Goal: Book appointment/travel/reservation

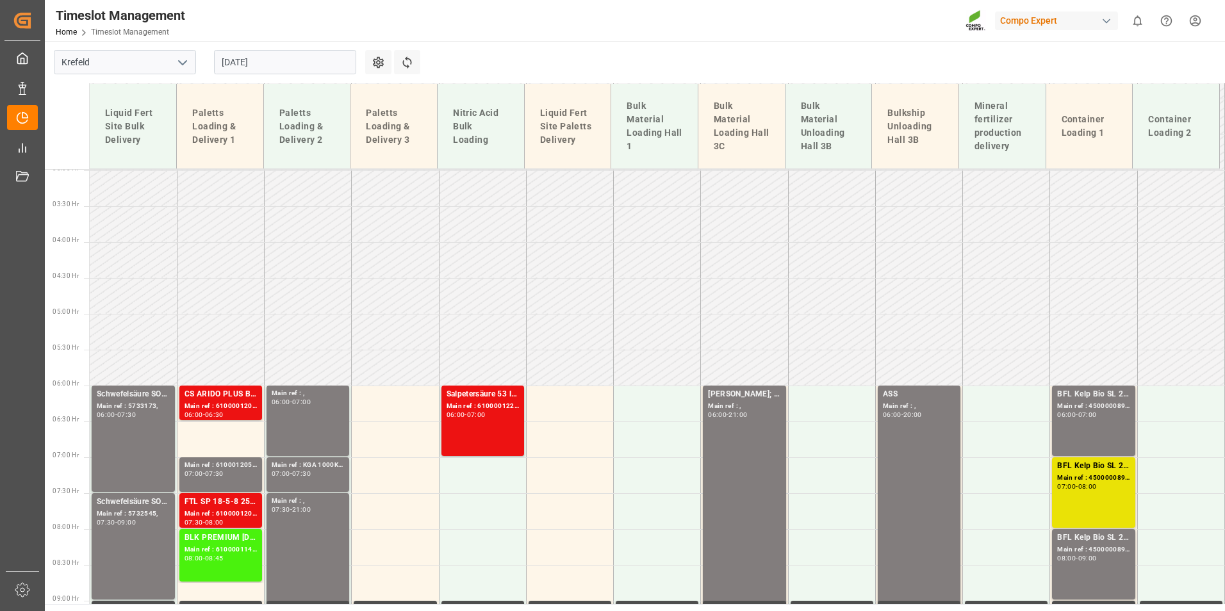
scroll to position [406, 0]
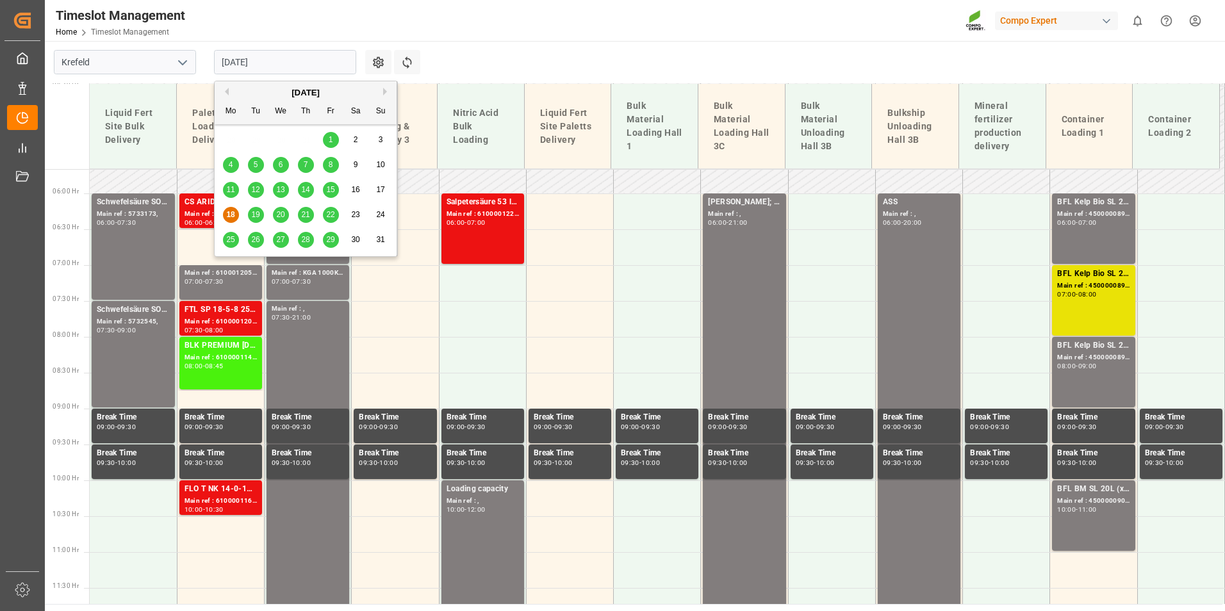
click at [329, 67] on input "[DATE]" at bounding box center [285, 62] width 142 height 24
click at [249, 215] on div "19" at bounding box center [256, 215] width 16 height 15
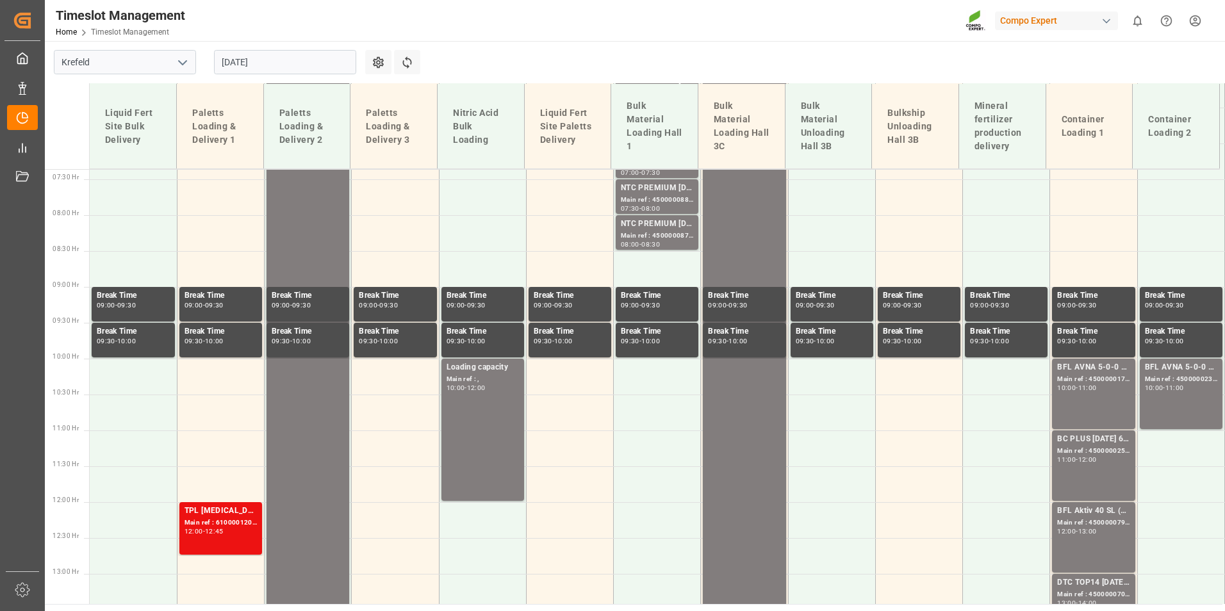
scroll to position [534, 0]
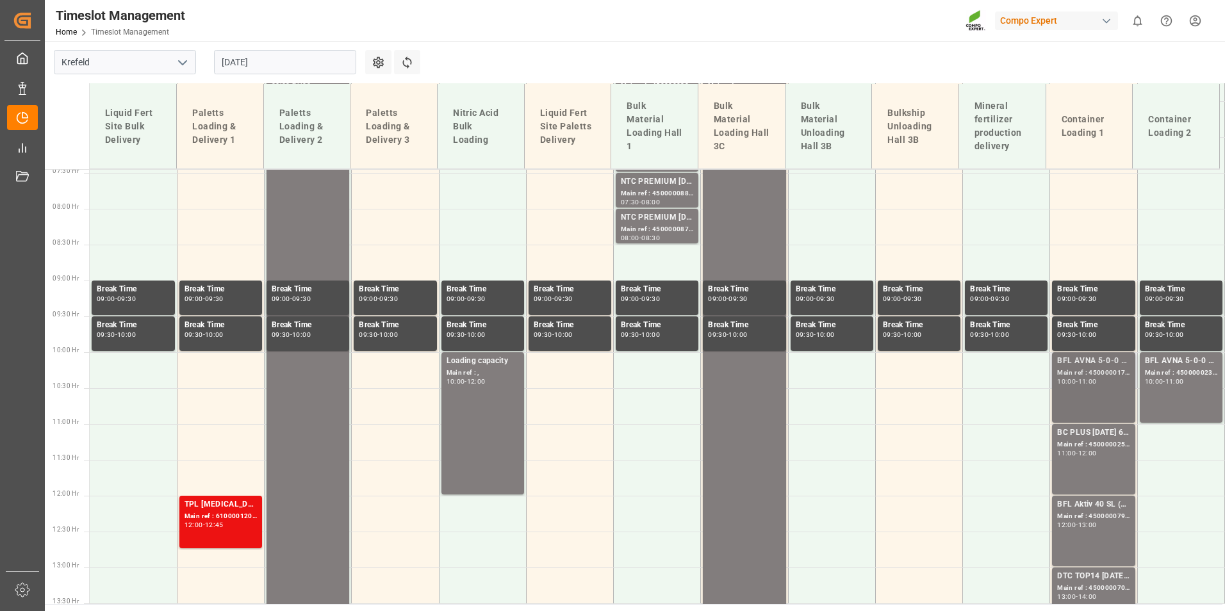
click at [1105, 385] on div "10:00 - 11:00" at bounding box center [1093, 382] width 72 height 7
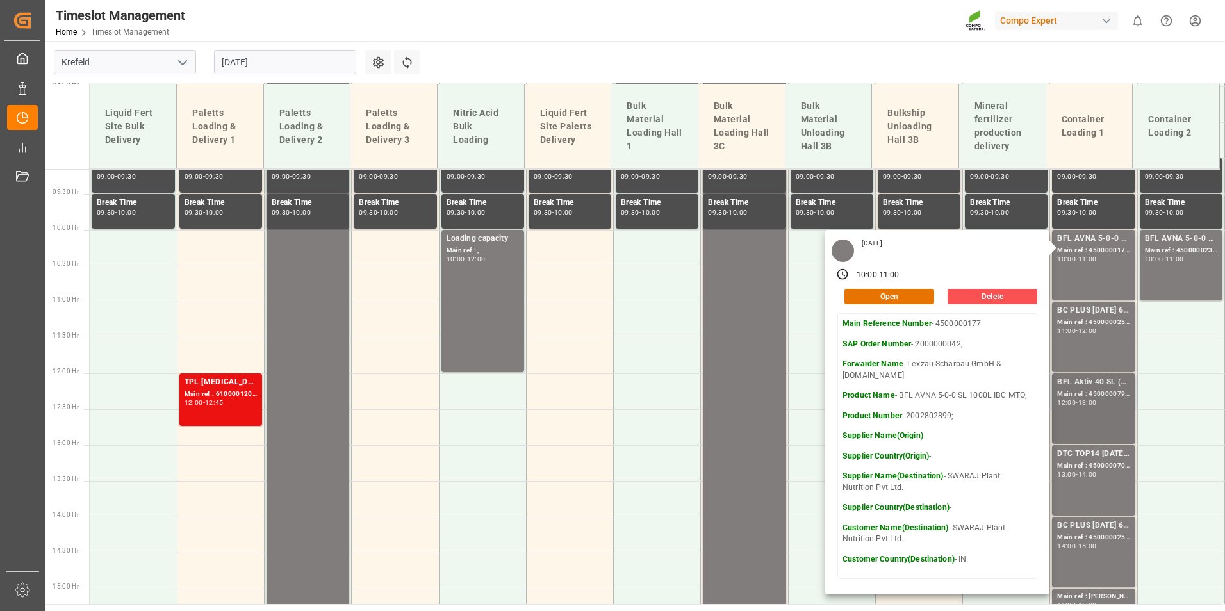
scroll to position [662, 0]
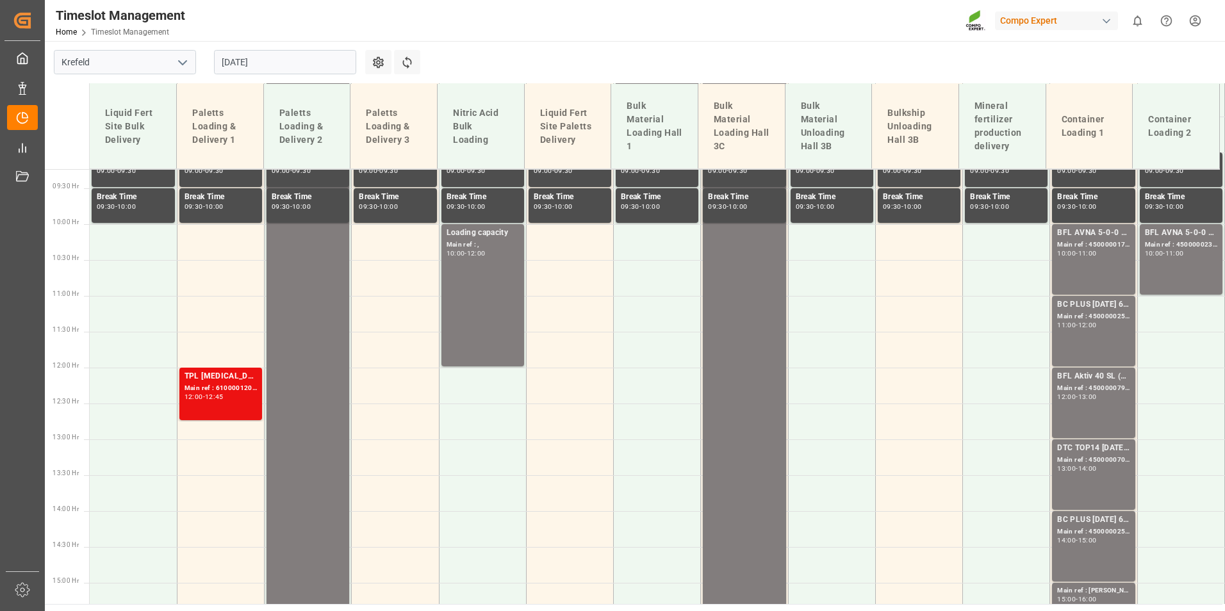
click at [1099, 340] on div "BC PLUS [DATE] 6M 25kg (x42) INT; Main ref : 4500000252, 2000000104; 11:00 - 12…" at bounding box center [1093, 331] width 72 height 65
click at [1099, 367] on div "BC PLUS [DATE] 6M 25kg (x42) INT; Main ref : 4500000252, 2000000104; 11:00 - 12…" at bounding box center [1093, 332] width 86 height 72
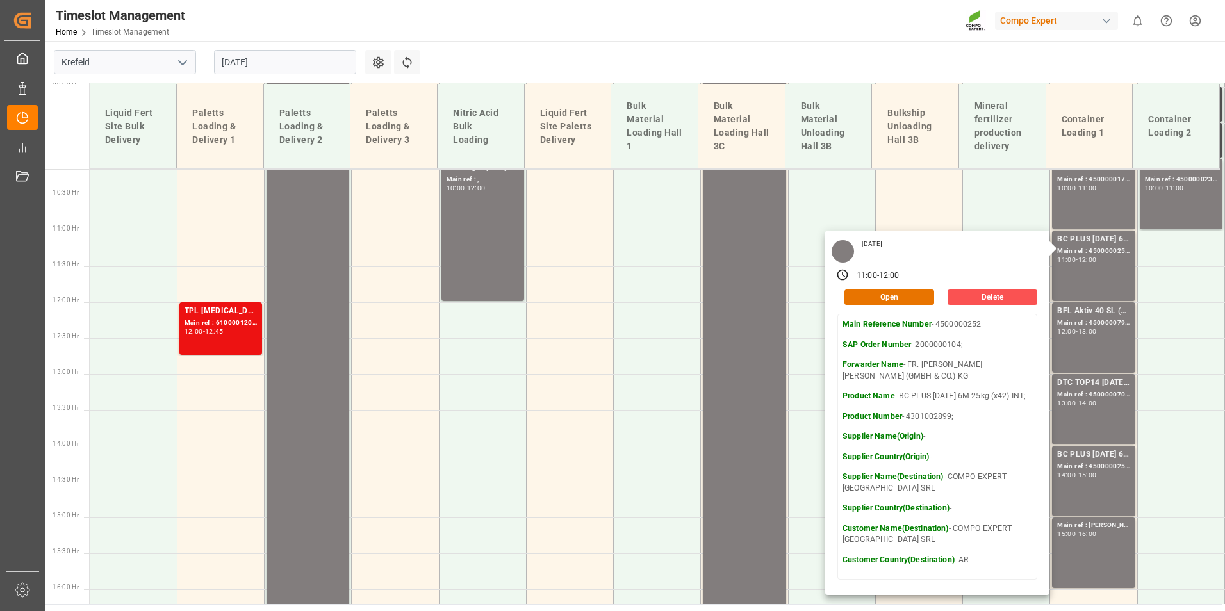
scroll to position [791, 0]
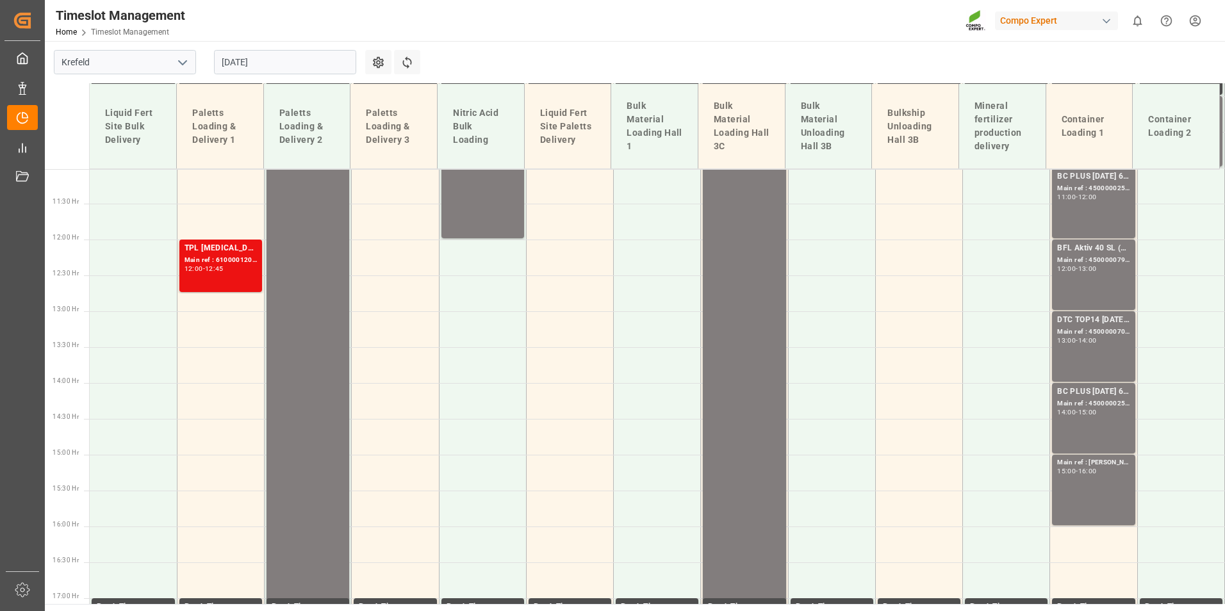
click at [1102, 350] on div "DTC TOP14 [DATE] 15%UH 3M 25kg(x42) WW; Main ref : 4500000703, 2000000567; 13:0…" at bounding box center [1093, 346] width 72 height 65
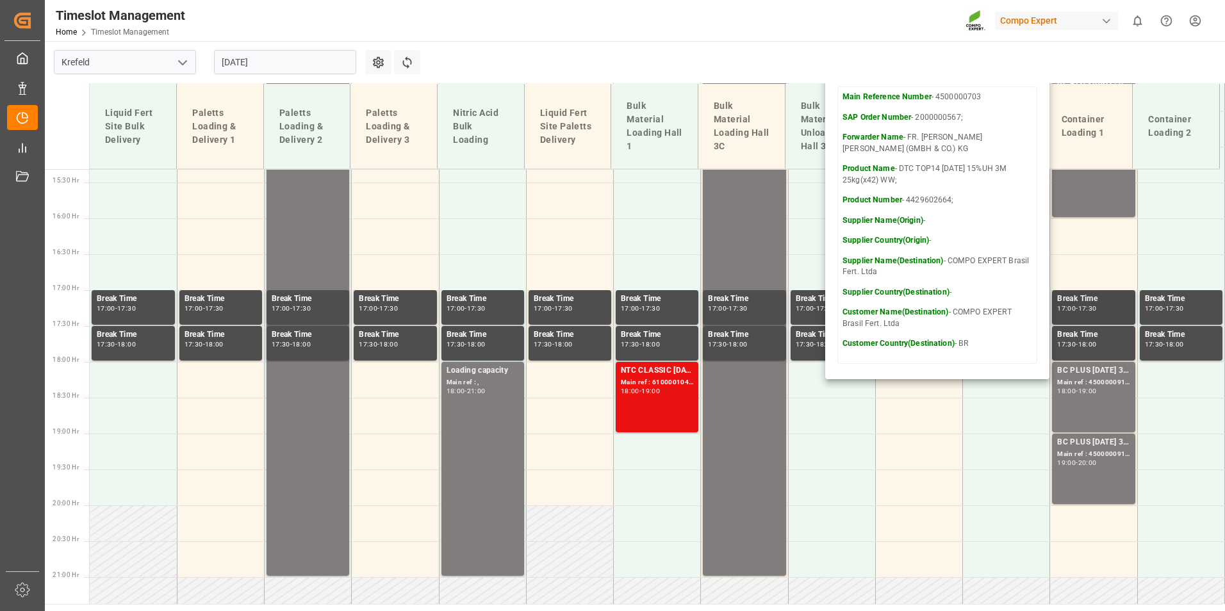
scroll to position [1111, 0]
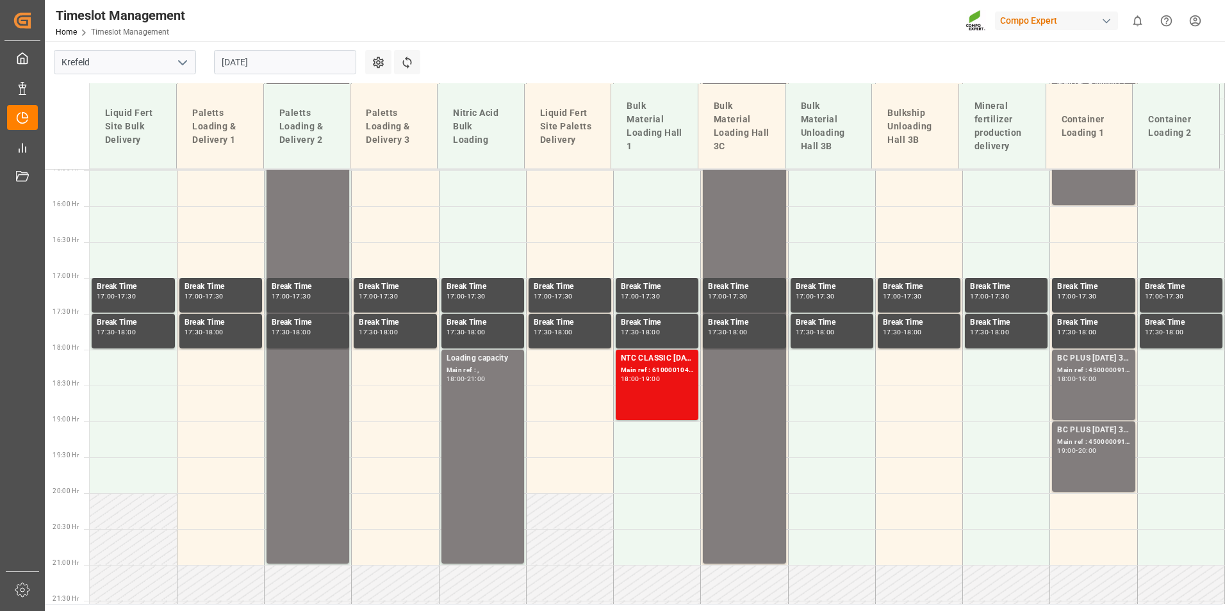
click at [1096, 400] on div "BC PLUS [DATE] 3M 25kg (x42) WW; Main ref : 4500000915, 2000000422; 18:00 - 19:…" at bounding box center [1093, 384] width 72 height 65
click at [1094, 425] on div "BC PLUS [DATE] 3M 25kg (x42) WW;" at bounding box center [1093, 430] width 72 height 13
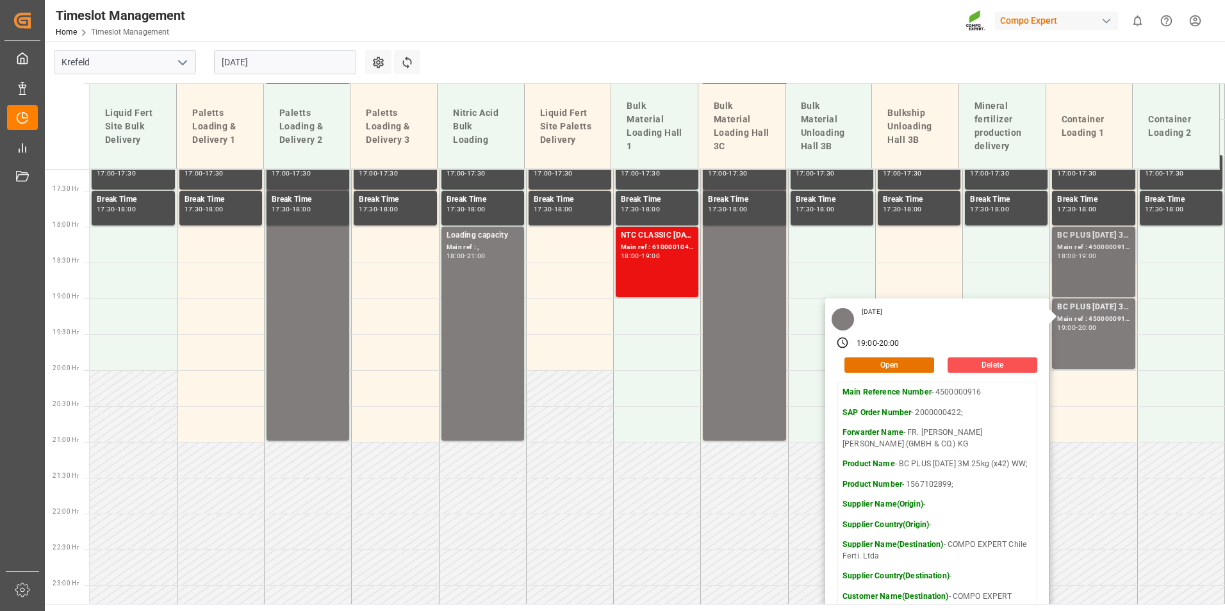
scroll to position [1239, 0]
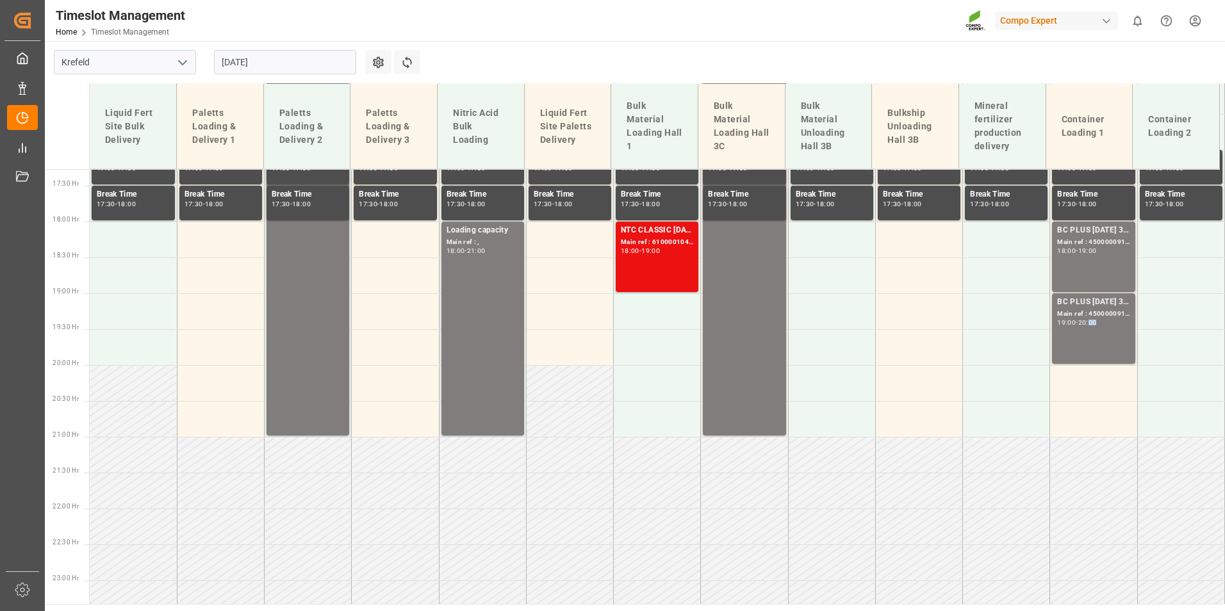
click at [1092, 323] on div "20:00" at bounding box center [1087, 323] width 19 height 6
click at [1081, 264] on div "BC PLUS [DATE] 3M 25kg (x42) WW; Main ref : 4500000915, 2000000422; 18:00 - 19:…" at bounding box center [1093, 256] width 72 height 65
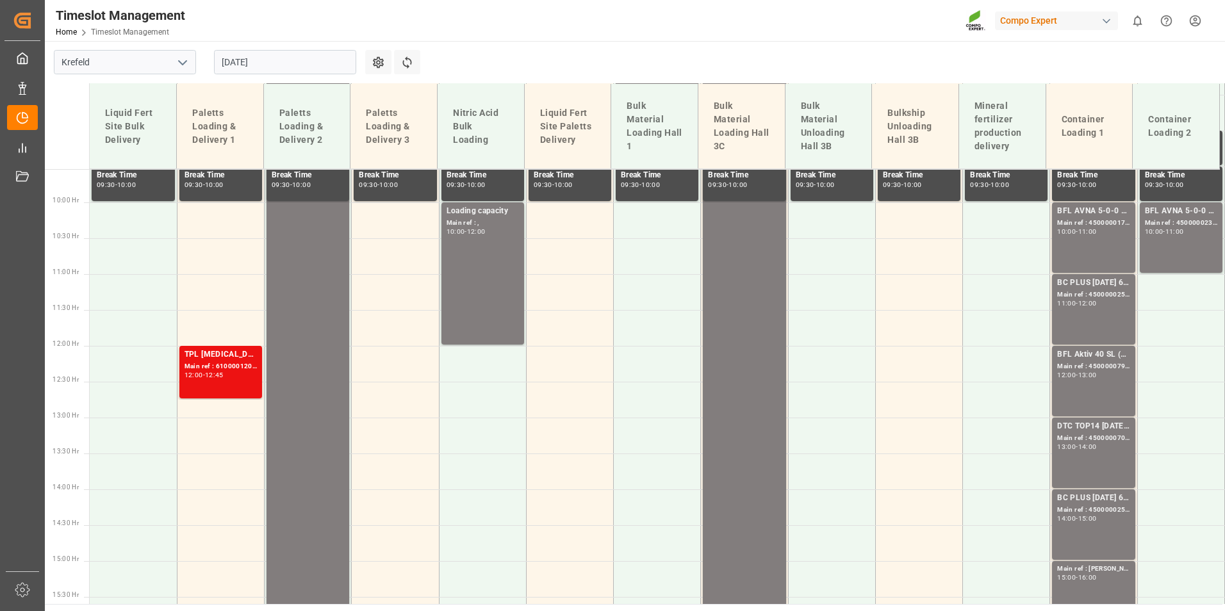
scroll to position [598, 0]
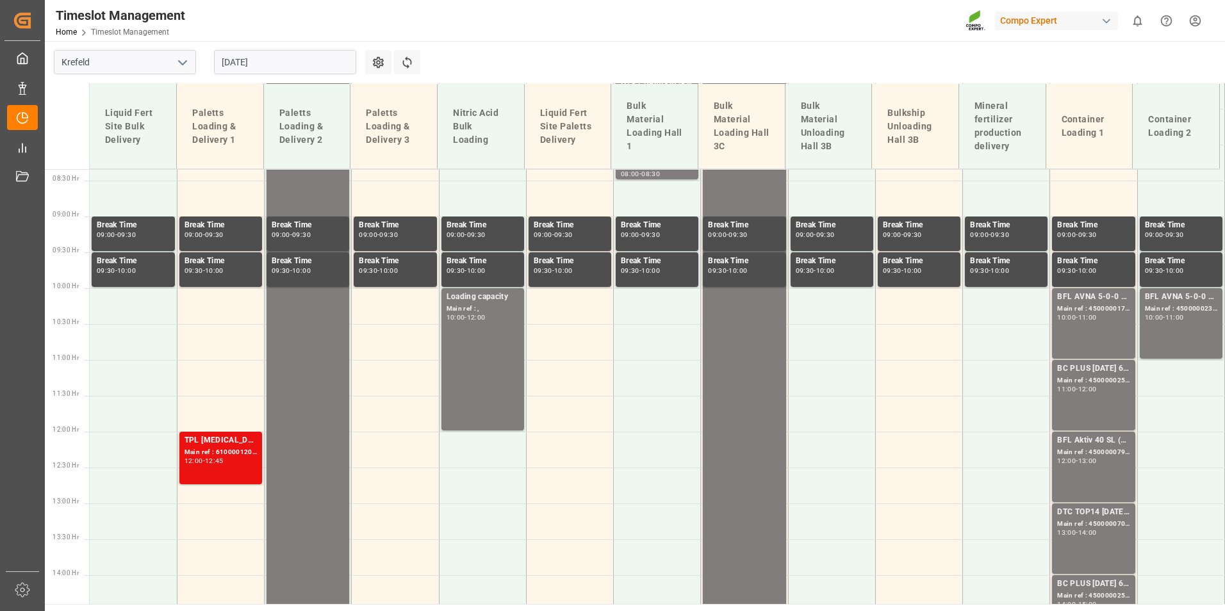
click at [1072, 394] on div "BC PLUS [DATE] 6M 25kg (x42) INT; Main ref : 4500000252, 2000000104; 11:00 - 12…" at bounding box center [1093, 395] width 72 height 65
click at [1081, 434] on div "BFL Aktiv 40 SL (Fruit) 10L (x60) CL MTO;" at bounding box center [1093, 440] width 72 height 13
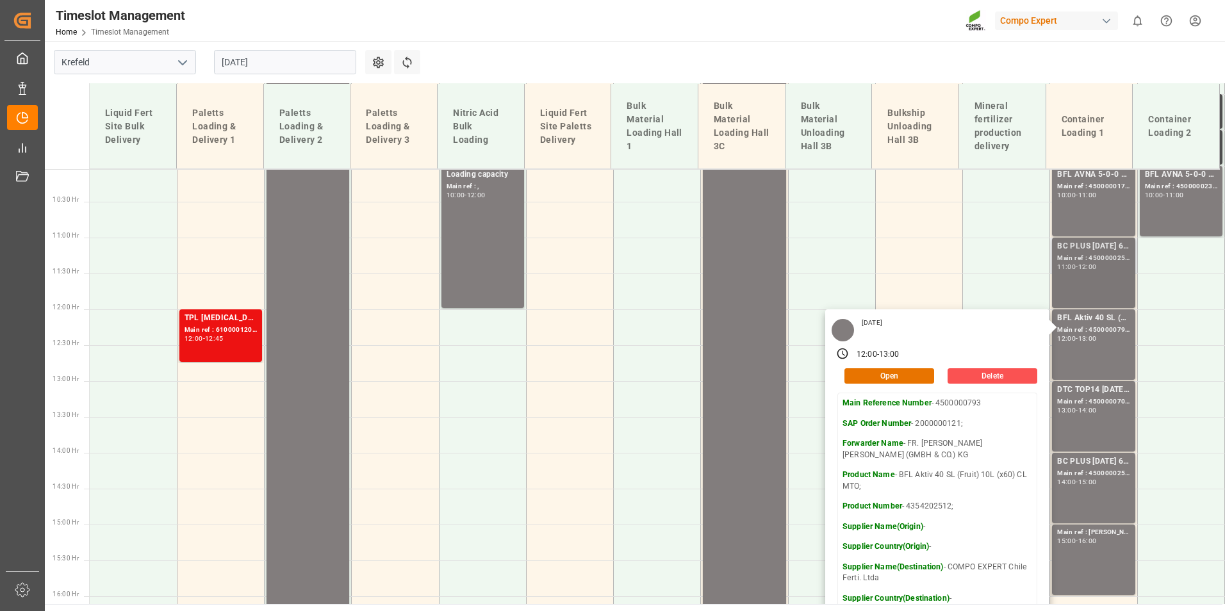
scroll to position [726, 0]
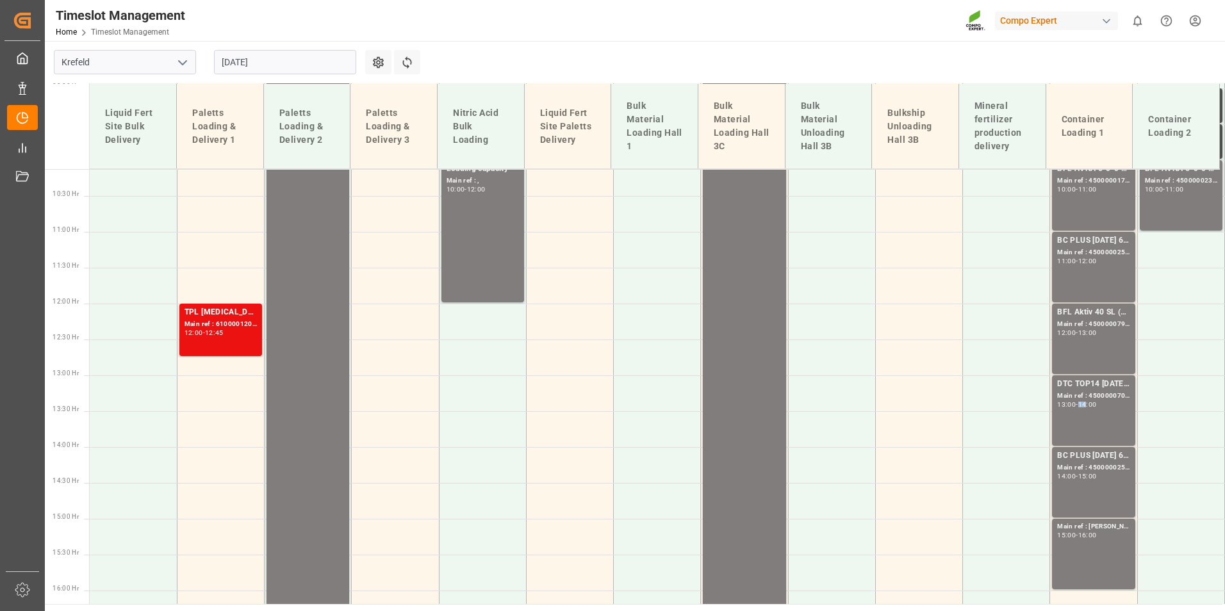
click at [1085, 406] on div "14:00" at bounding box center [1087, 405] width 19 height 6
click at [1086, 470] on div "Main ref : 4500000251, 2000000104;" at bounding box center [1093, 468] width 72 height 11
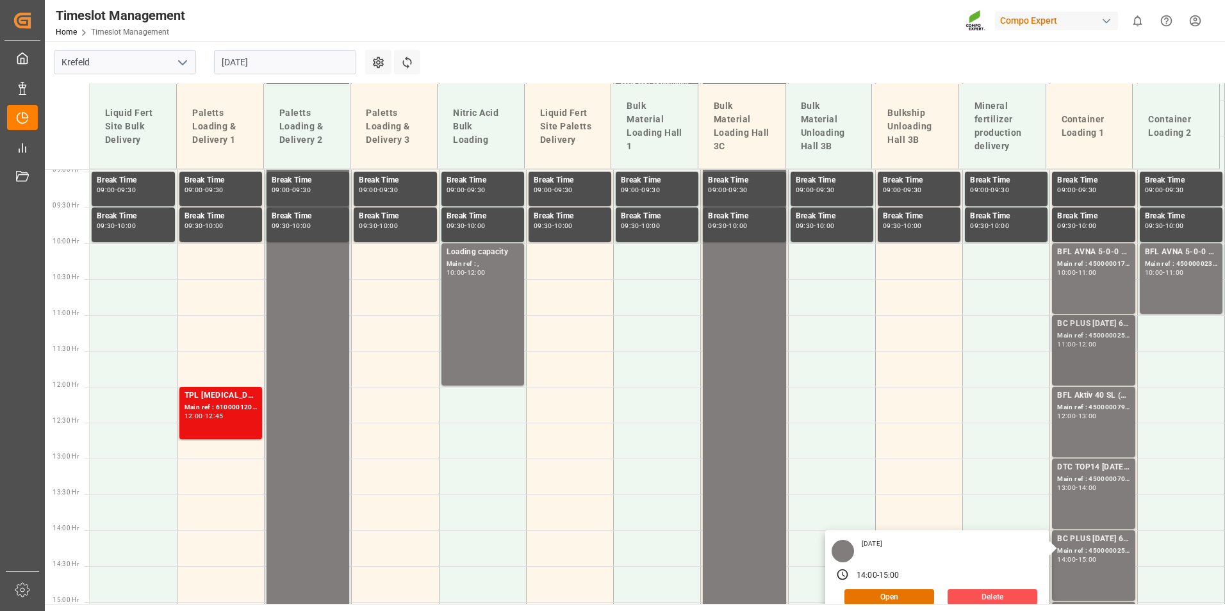
scroll to position [534, 0]
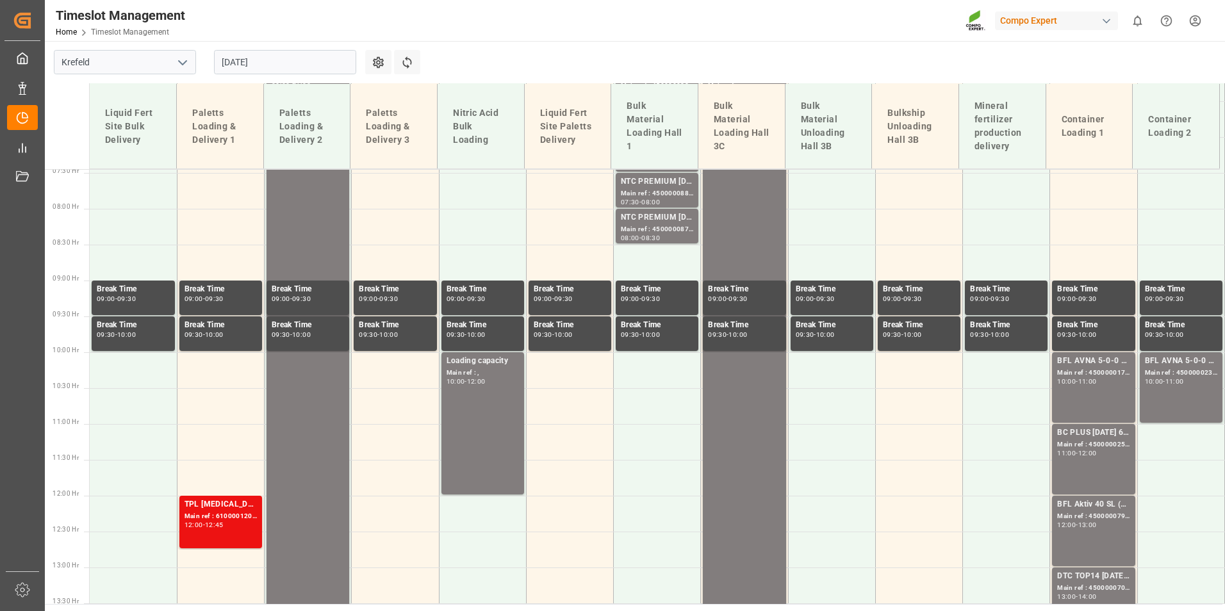
click at [1090, 457] on div "BC PLUS [DATE] 6M 25kg (x42) INT; Main ref : 4500000252, 2000000104; 11:00 - 12…" at bounding box center [1093, 459] width 72 height 65
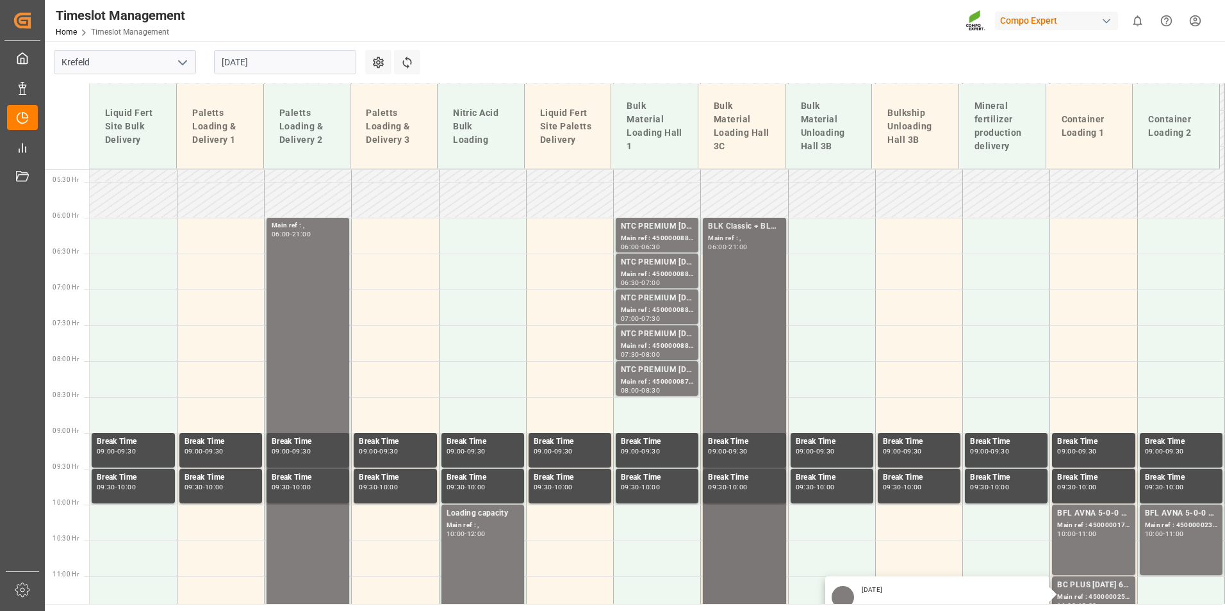
scroll to position [342, 0]
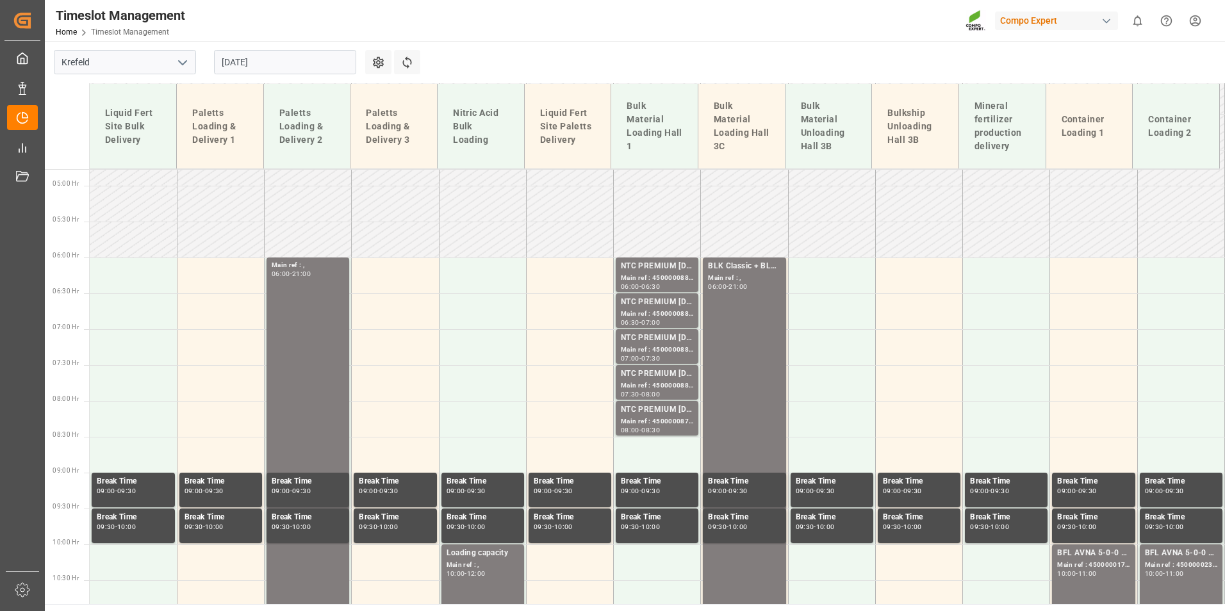
click at [660, 282] on div "Main ref : 4500000888, 2000000854;" at bounding box center [657, 278] width 72 height 11
